Goal: Information Seeking & Learning: Learn about a topic

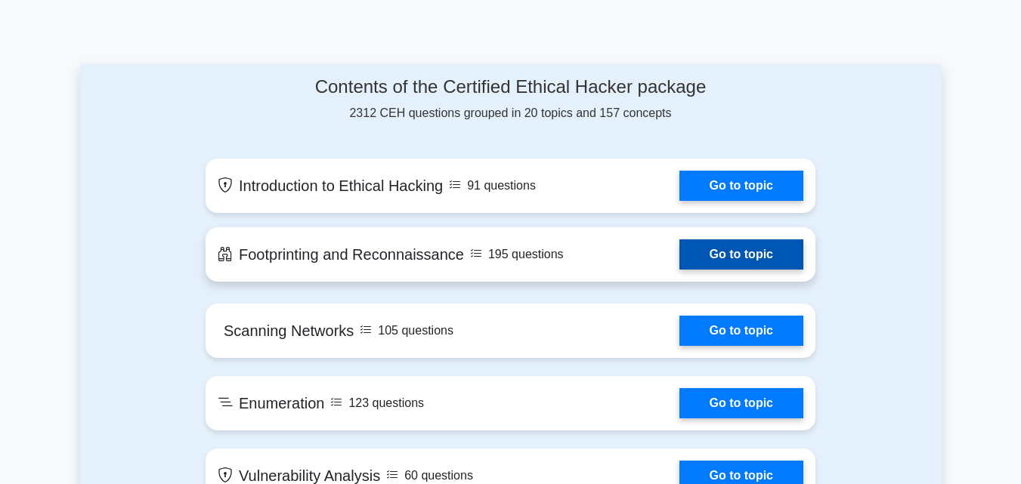
scroll to position [680, 0]
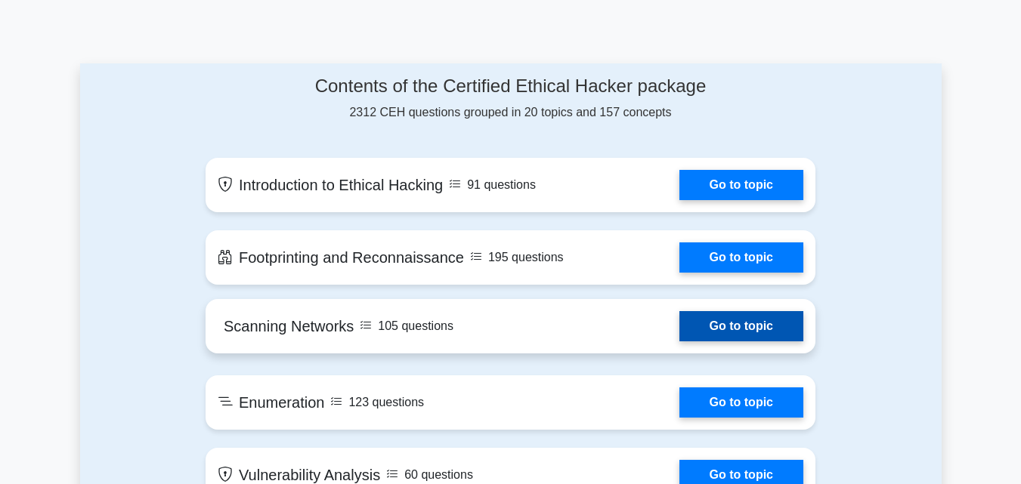
click at [710, 333] on link "Go to topic" at bounding box center [741, 326] width 124 height 30
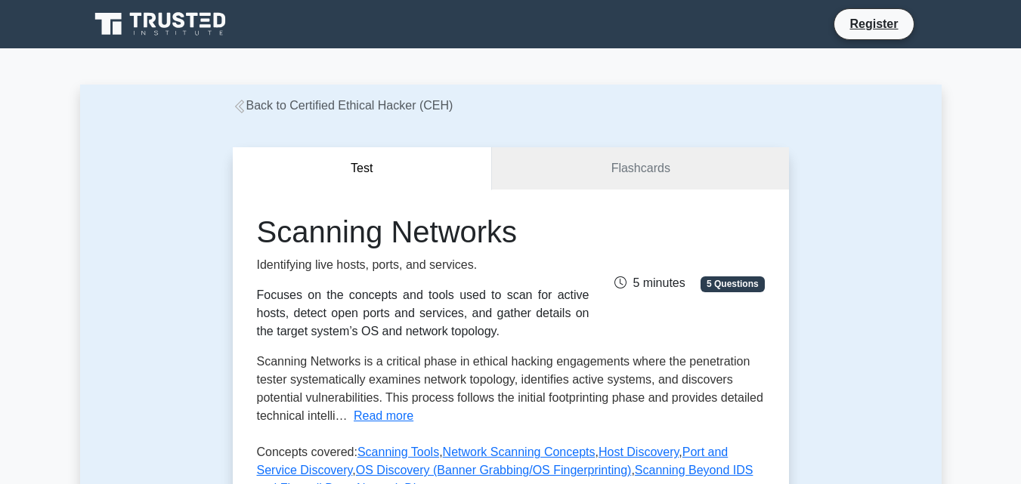
scroll to position [151, 0]
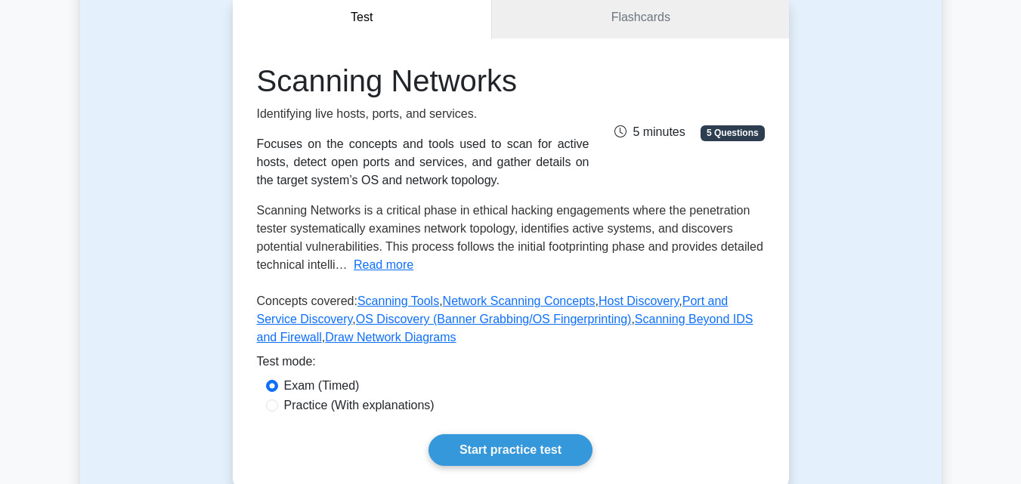
click at [397, 404] on label "Practice (With explanations)" at bounding box center [359, 406] width 150 height 18
click at [278, 404] on input "Practice (With explanations)" at bounding box center [272, 406] width 12 height 12
radio input "true"
click at [517, 458] on link "Start practice test" at bounding box center [511, 451] width 164 height 32
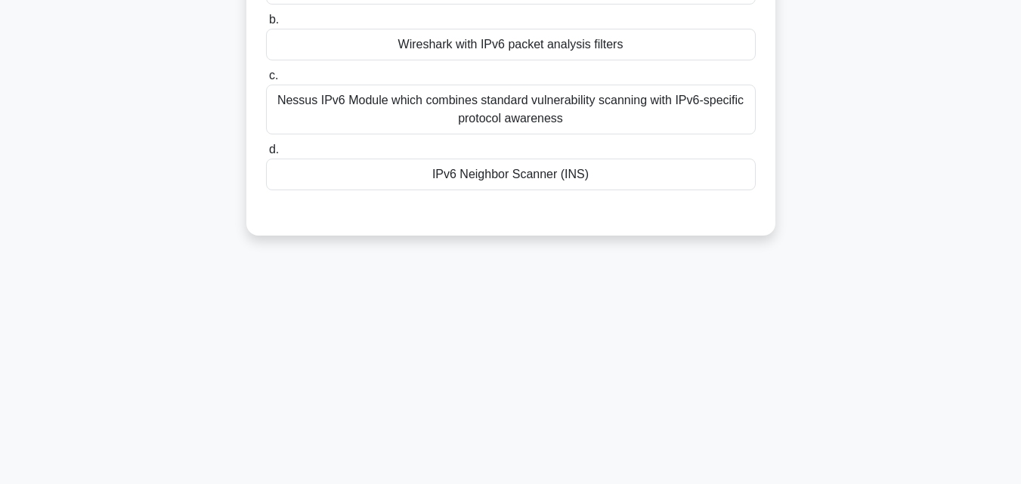
scroll to position [227, 0]
